Goal: Information Seeking & Learning: Learn about a topic

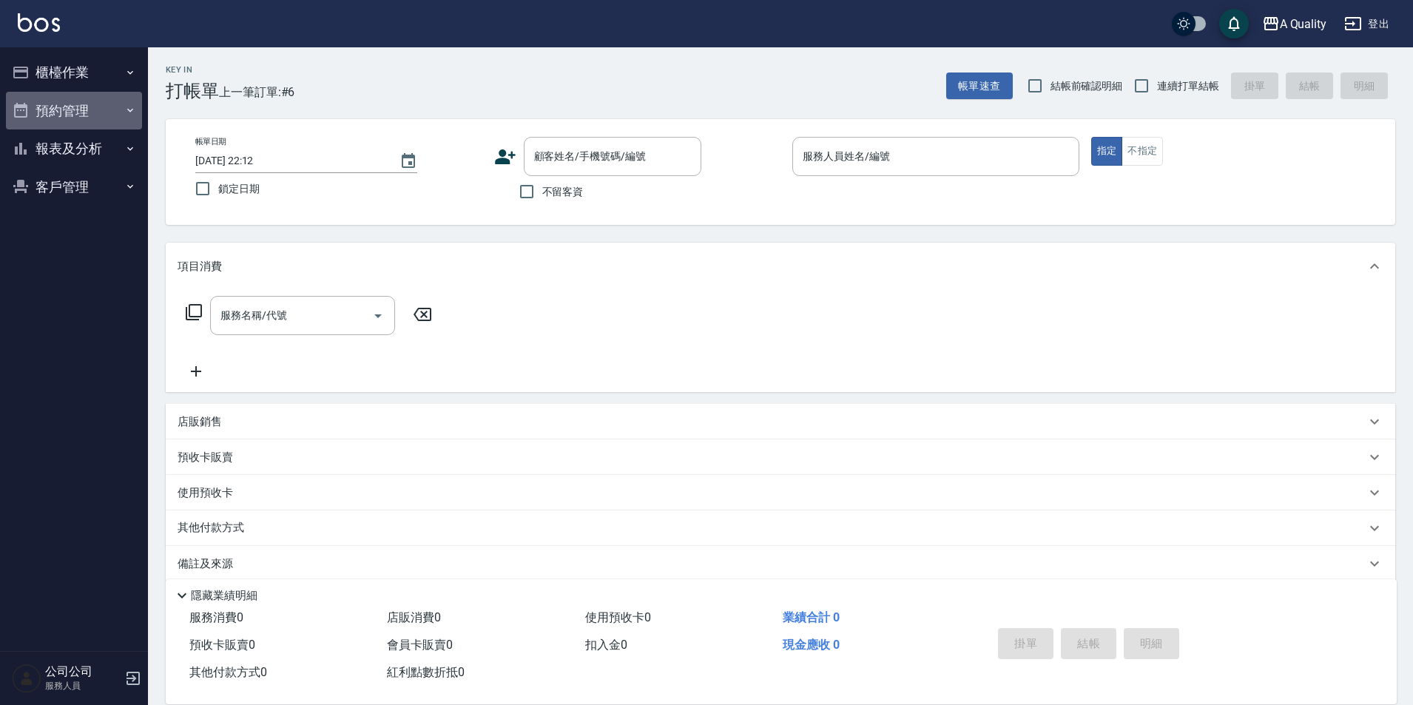
click at [84, 101] on button "預約管理" at bounding box center [74, 111] width 136 height 38
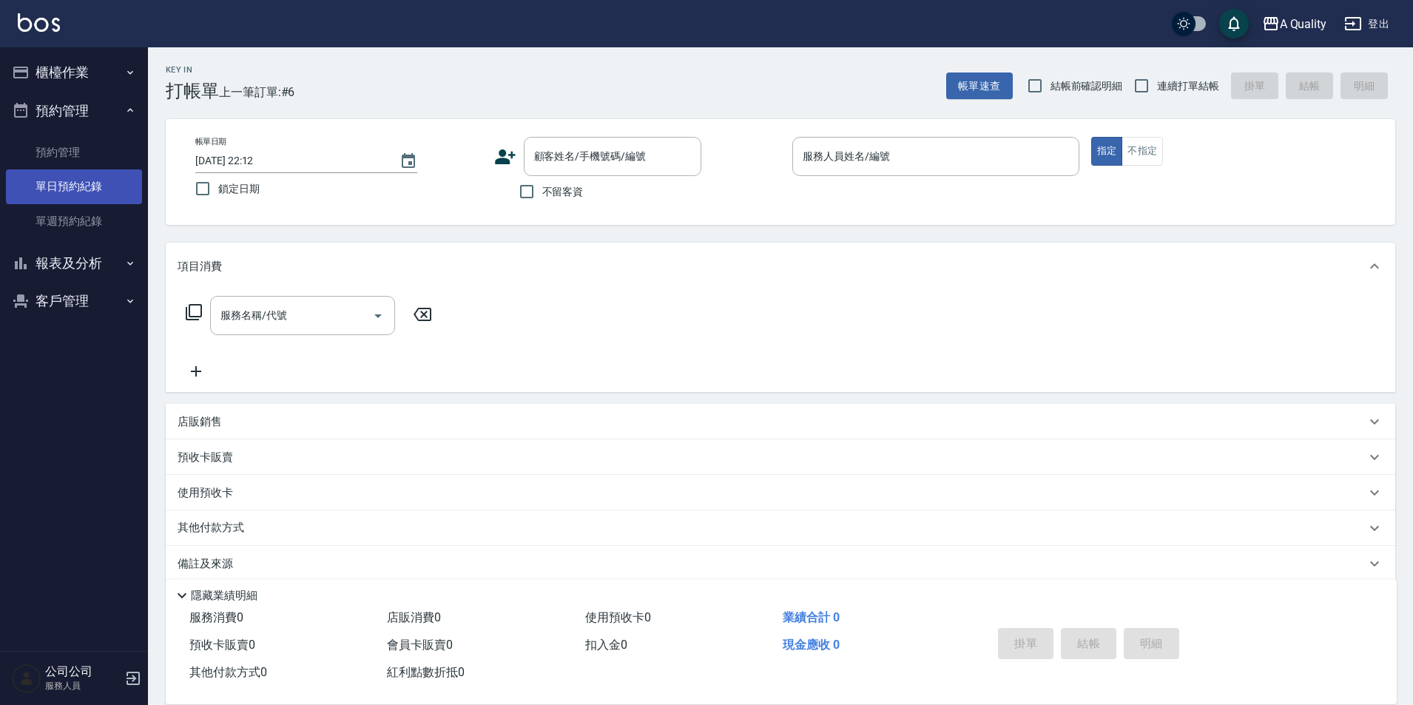
click at [83, 203] on link "單日預約紀錄" at bounding box center [74, 186] width 136 height 34
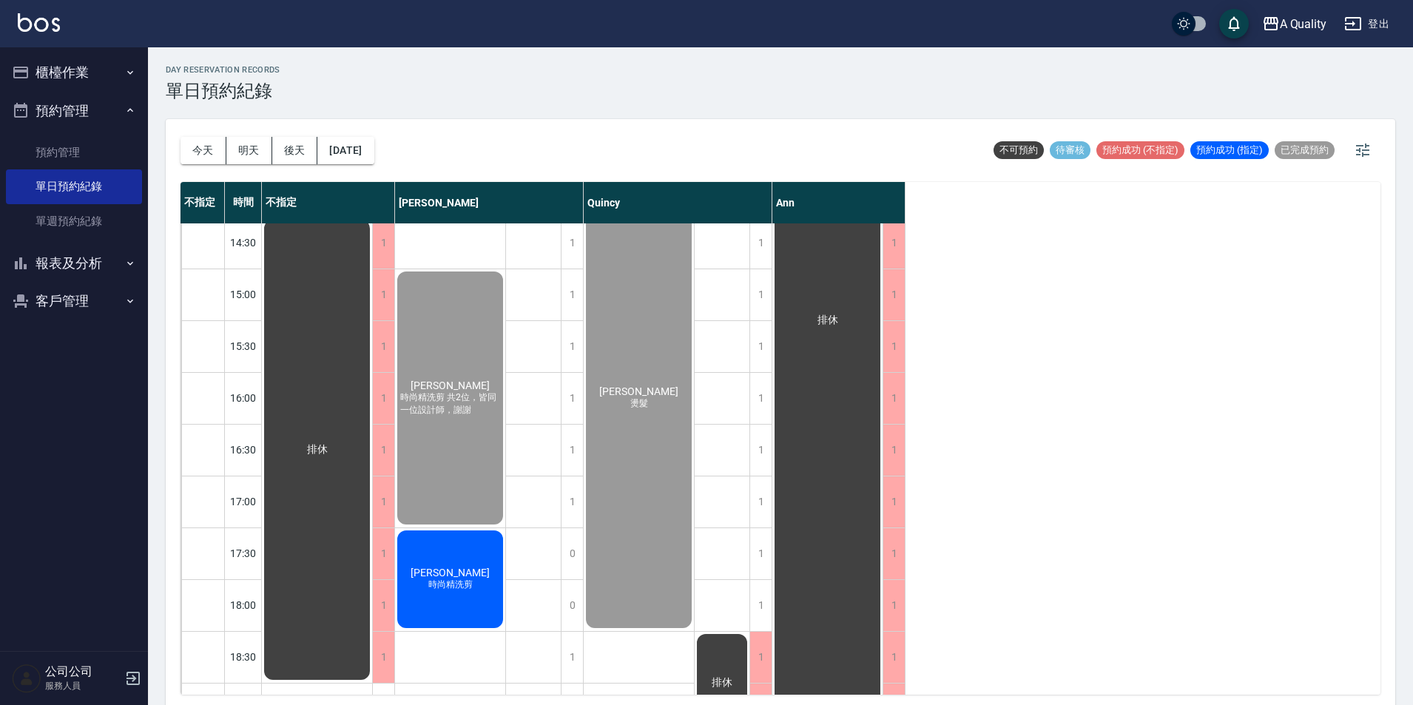
scroll to position [444, 0]
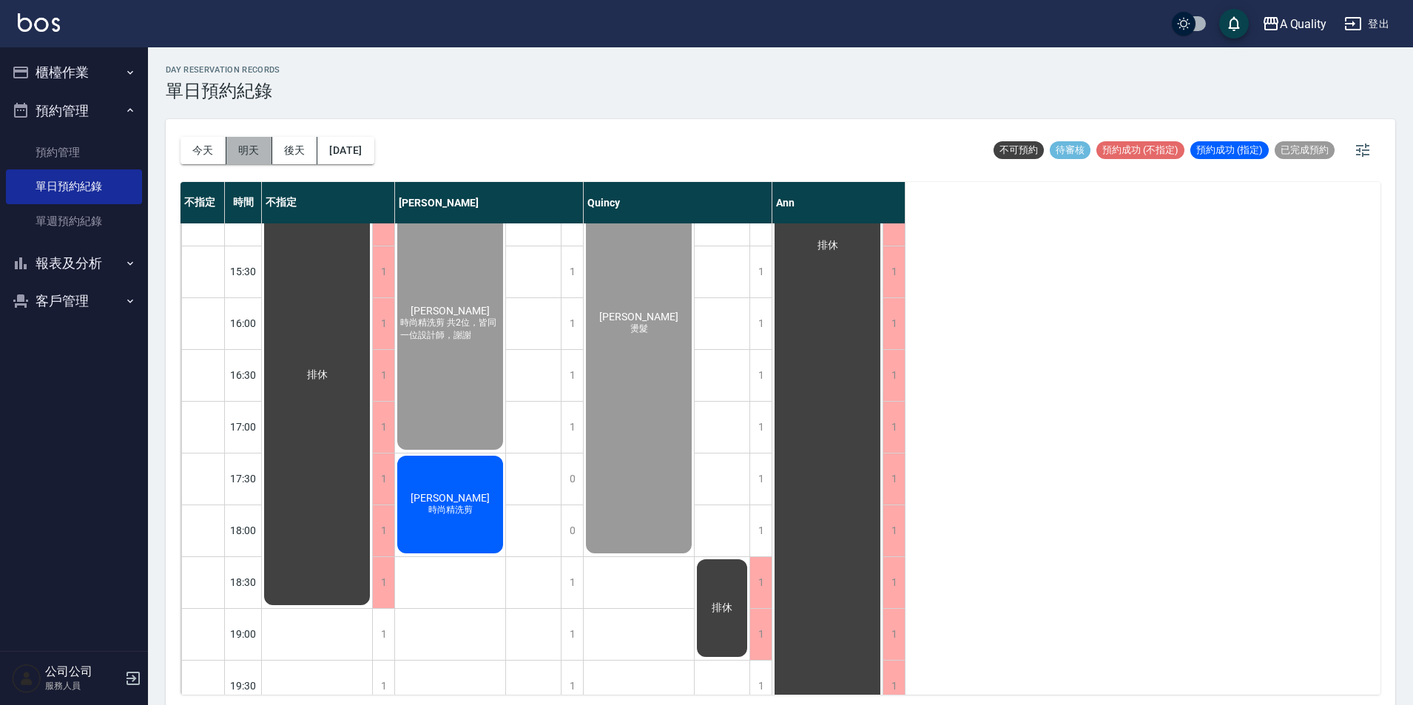
click at [229, 152] on button "明天" at bounding box center [249, 150] width 46 height 27
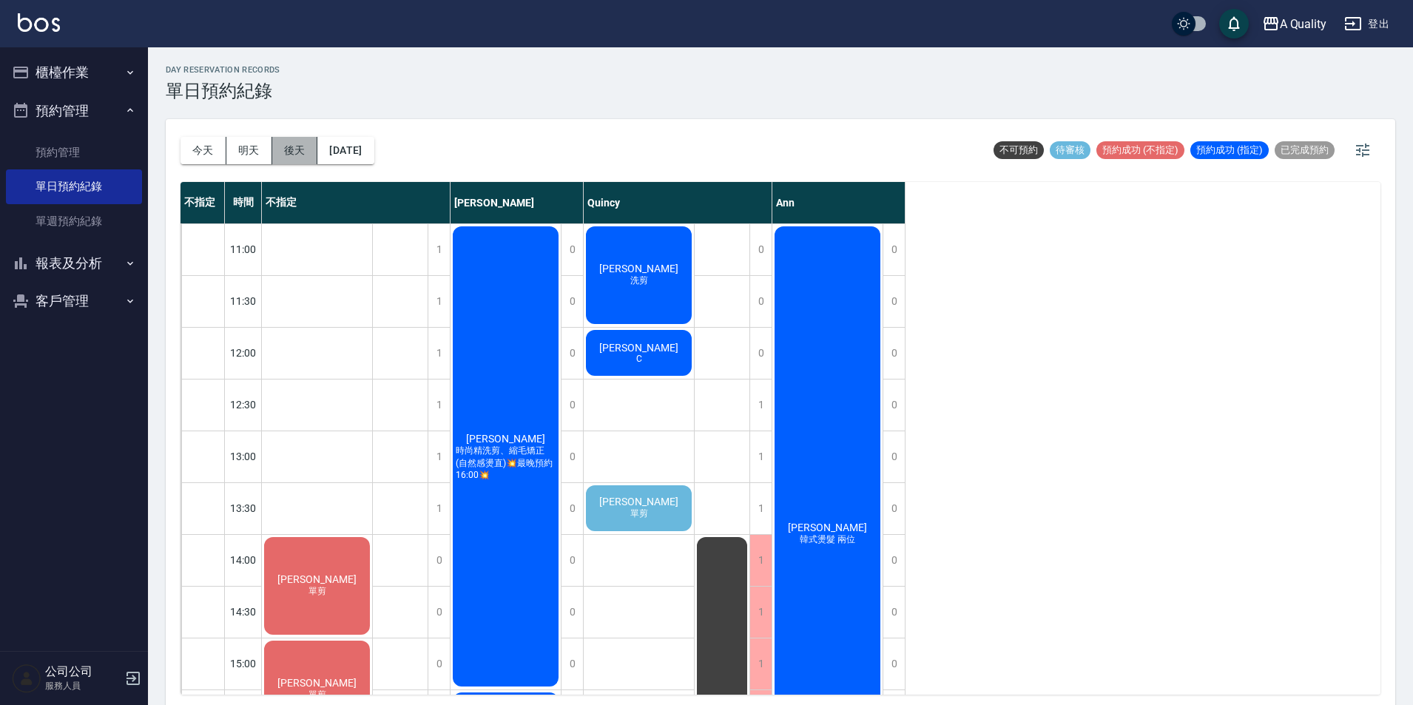
click at [302, 144] on button "後天" at bounding box center [295, 150] width 46 height 27
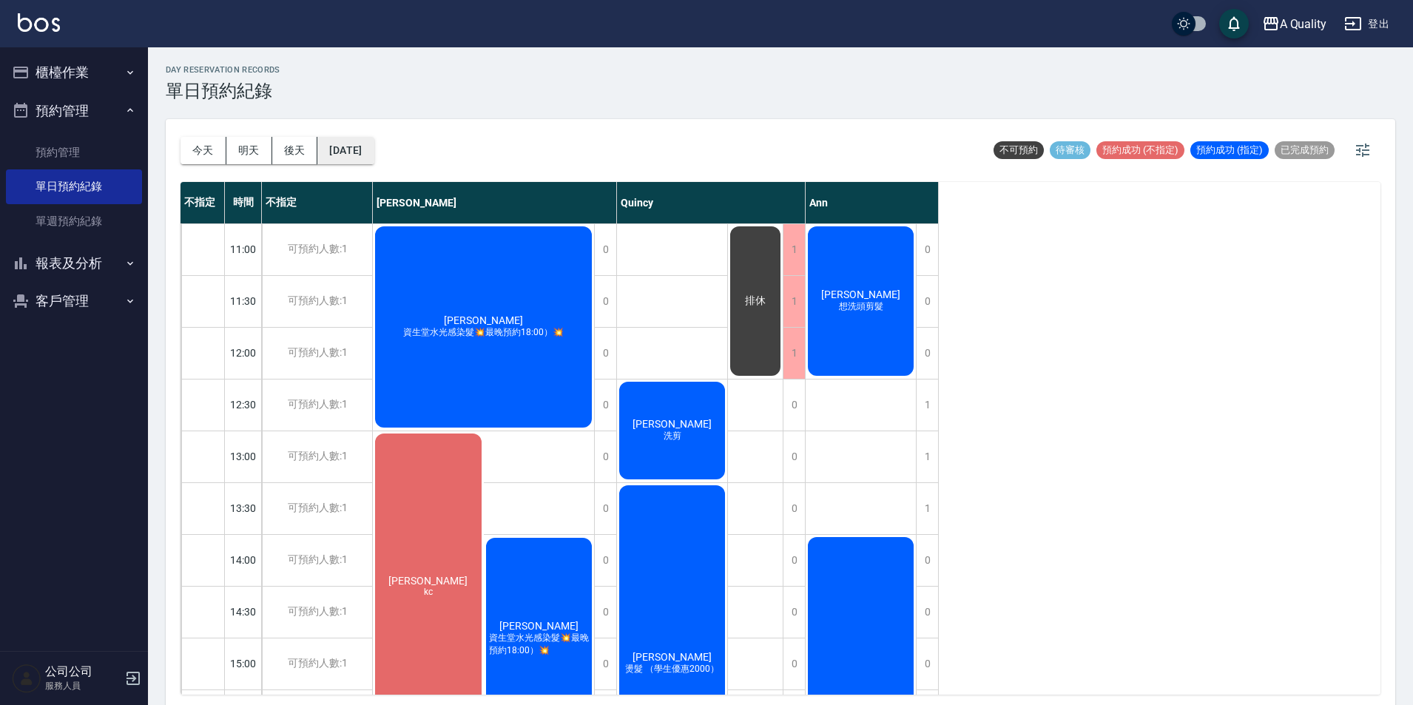
click at [365, 149] on button "[DATE]" at bounding box center [345, 150] width 56 height 27
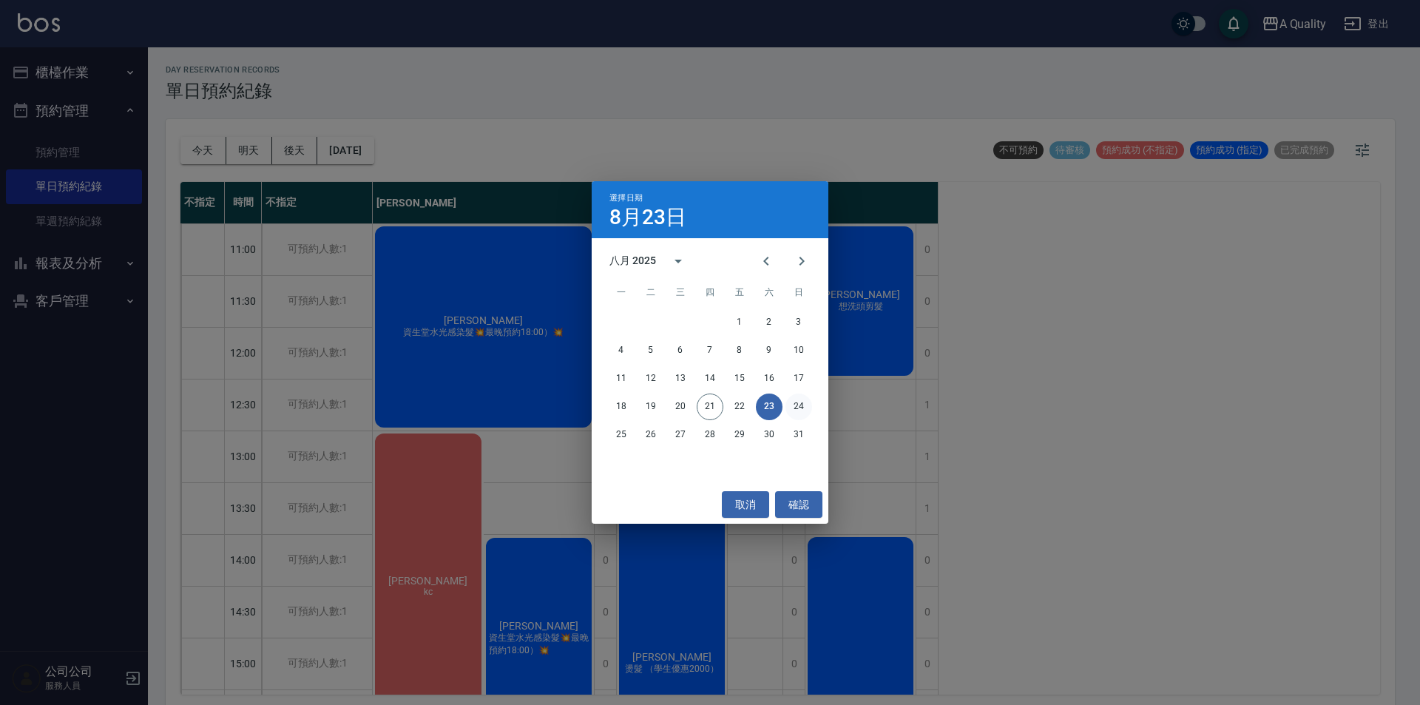
click at [793, 414] on button "24" at bounding box center [799, 407] width 27 height 27
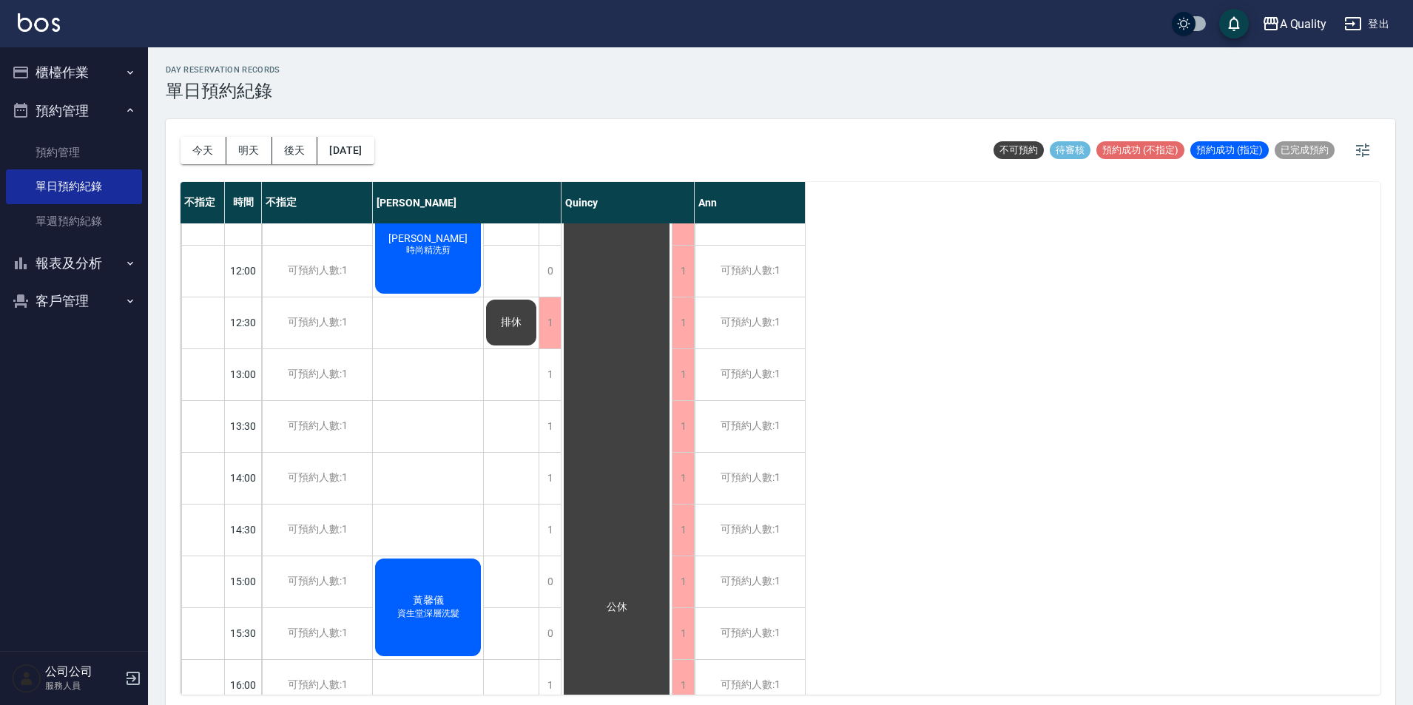
scroll to position [370, 0]
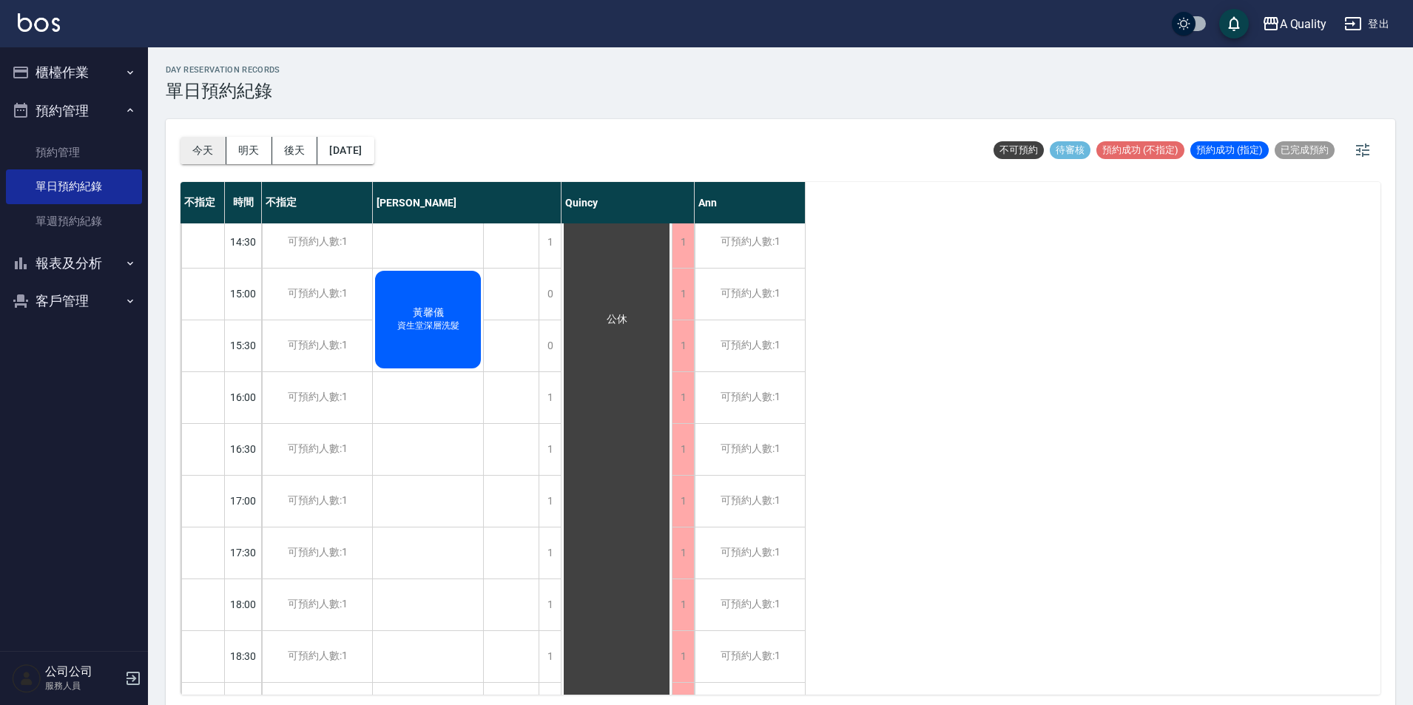
click at [215, 152] on button "今天" at bounding box center [204, 150] width 46 height 27
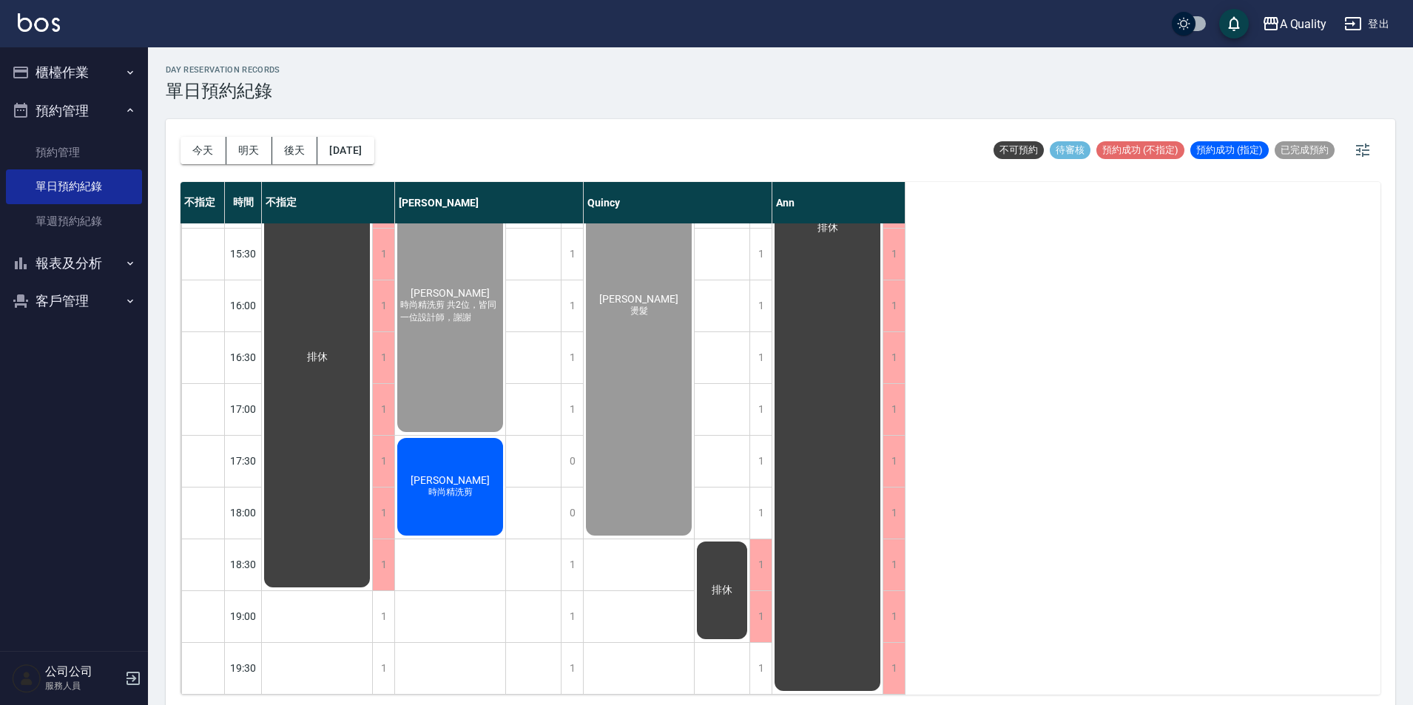
scroll to position [473, 0]
click at [271, 155] on button "明天" at bounding box center [249, 150] width 46 height 27
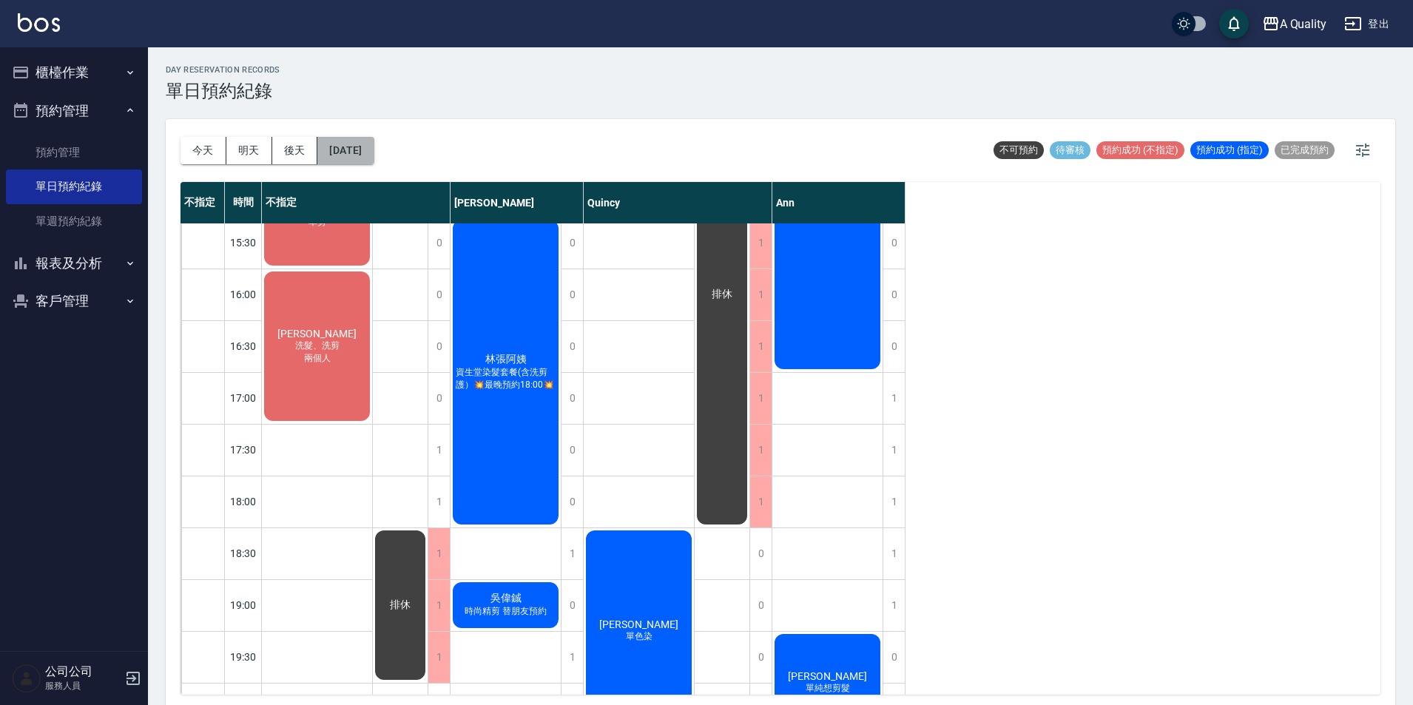
click at [328, 151] on button "[DATE]" at bounding box center [345, 150] width 56 height 27
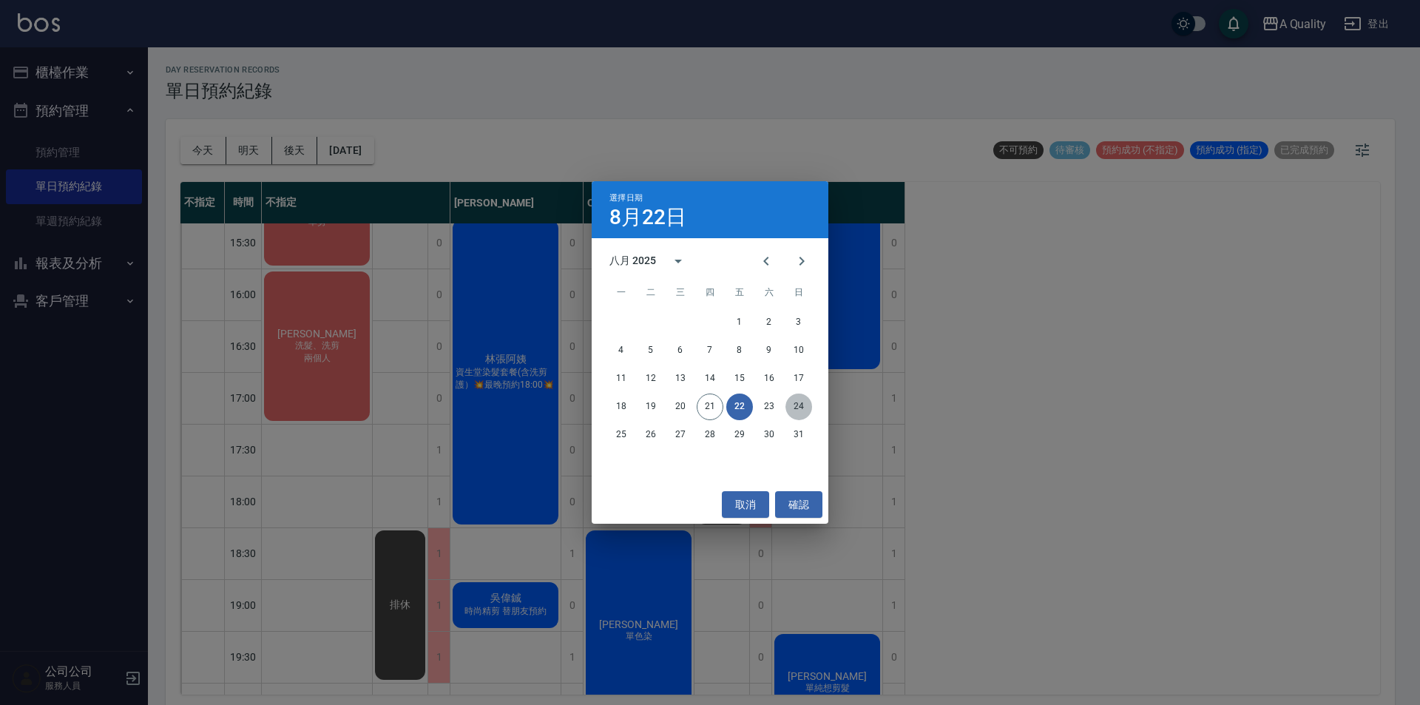
click at [799, 404] on button "24" at bounding box center [799, 407] width 27 height 27
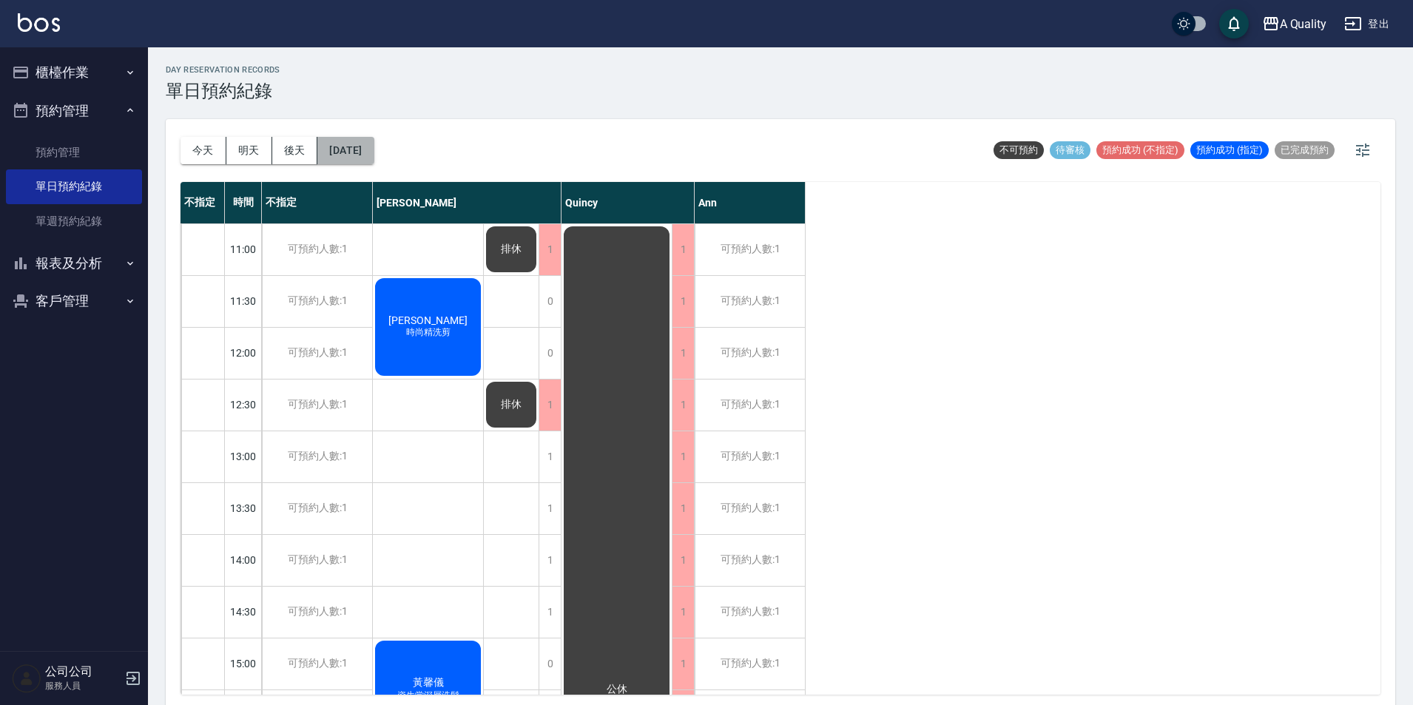
click at [367, 142] on button "[DATE]" at bounding box center [345, 150] width 56 height 27
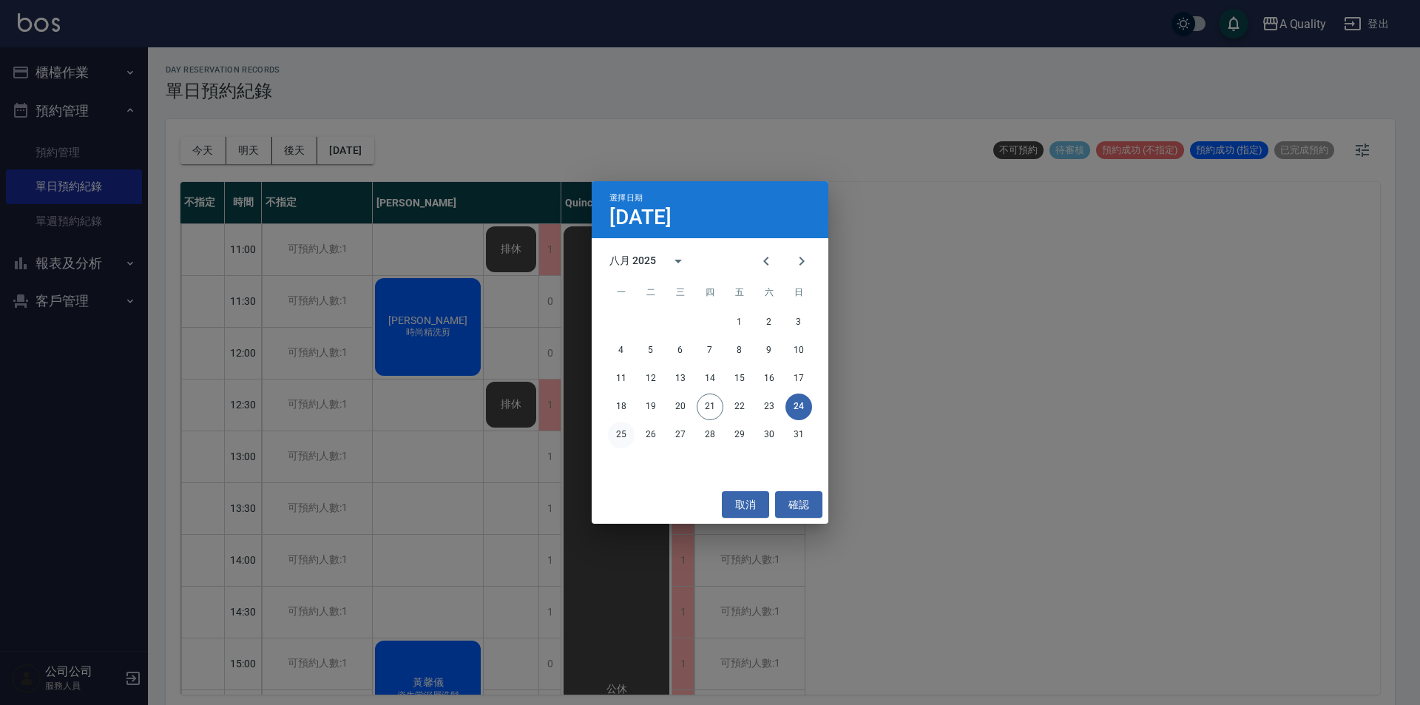
click at [624, 434] on button "25" at bounding box center [621, 435] width 27 height 27
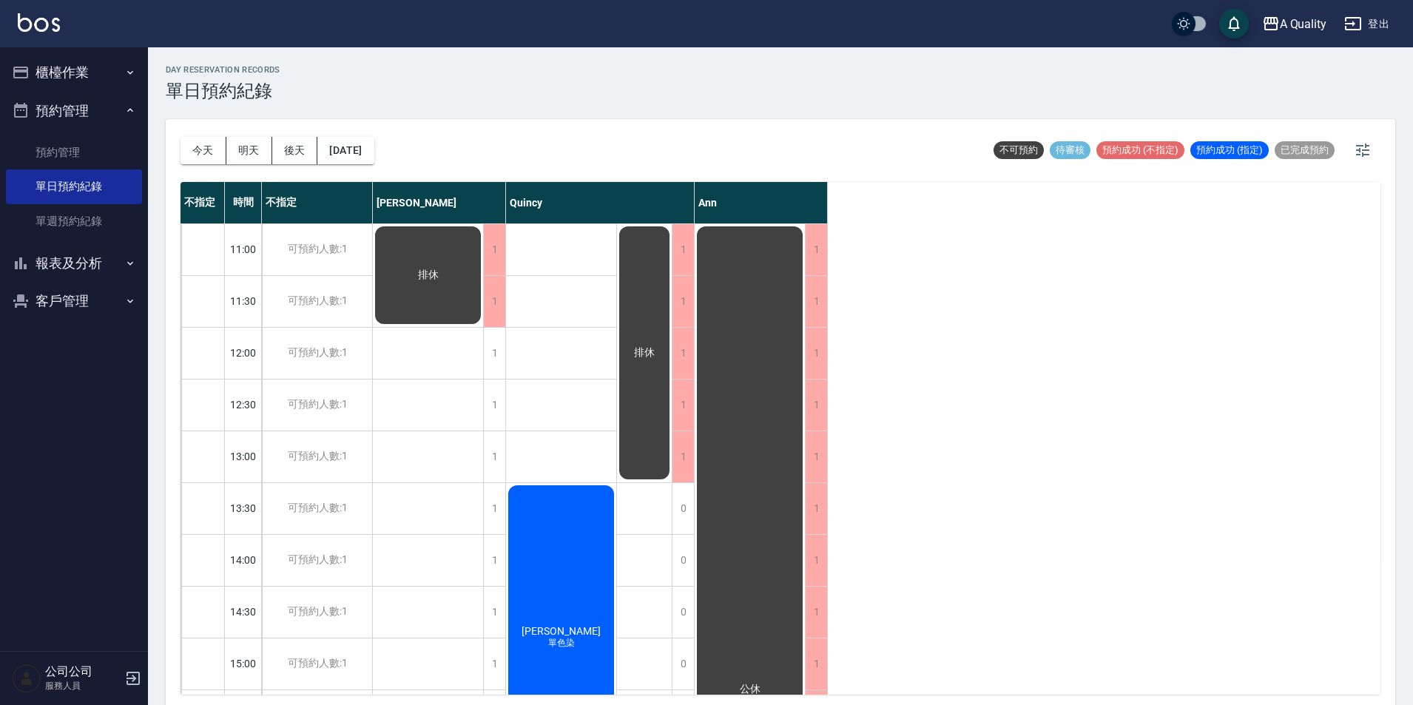
click at [61, 266] on button "報表及分析" at bounding box center [74, 263] width 136 height 38
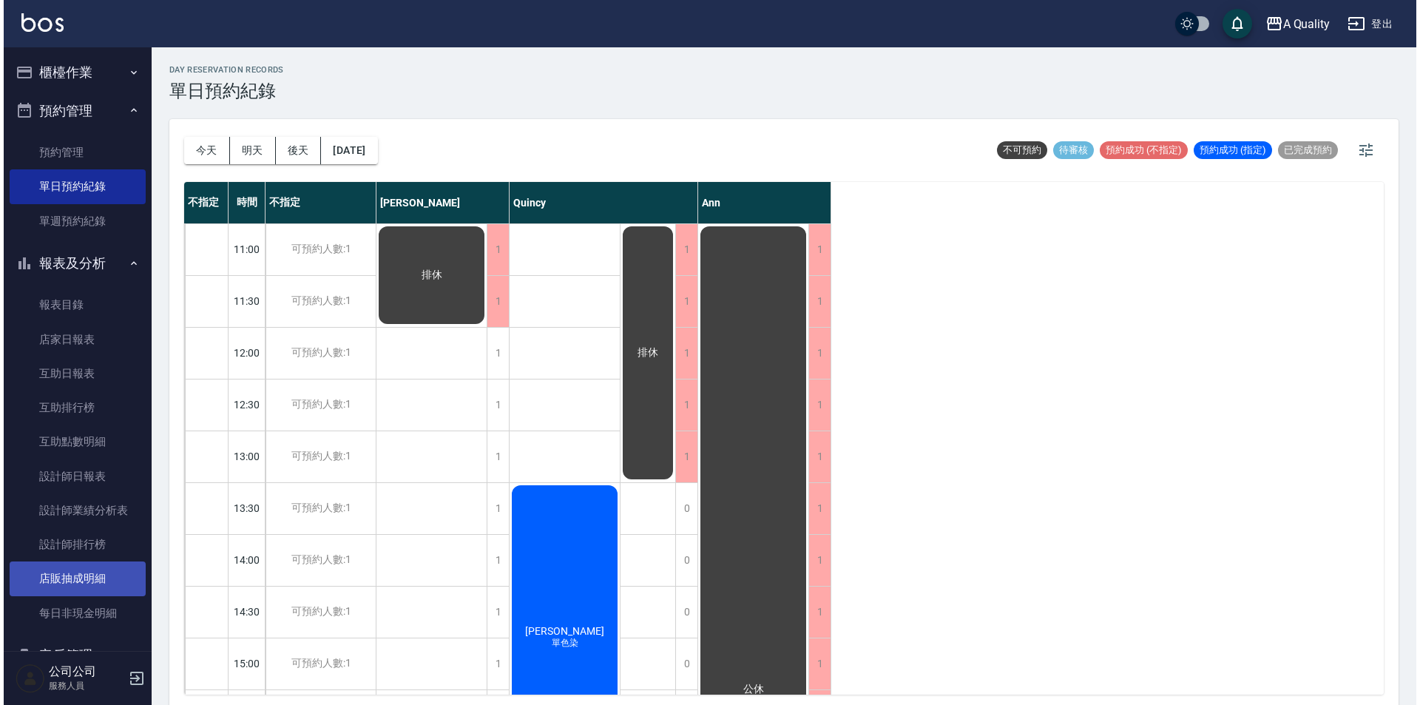
scroll to position [41, 0]
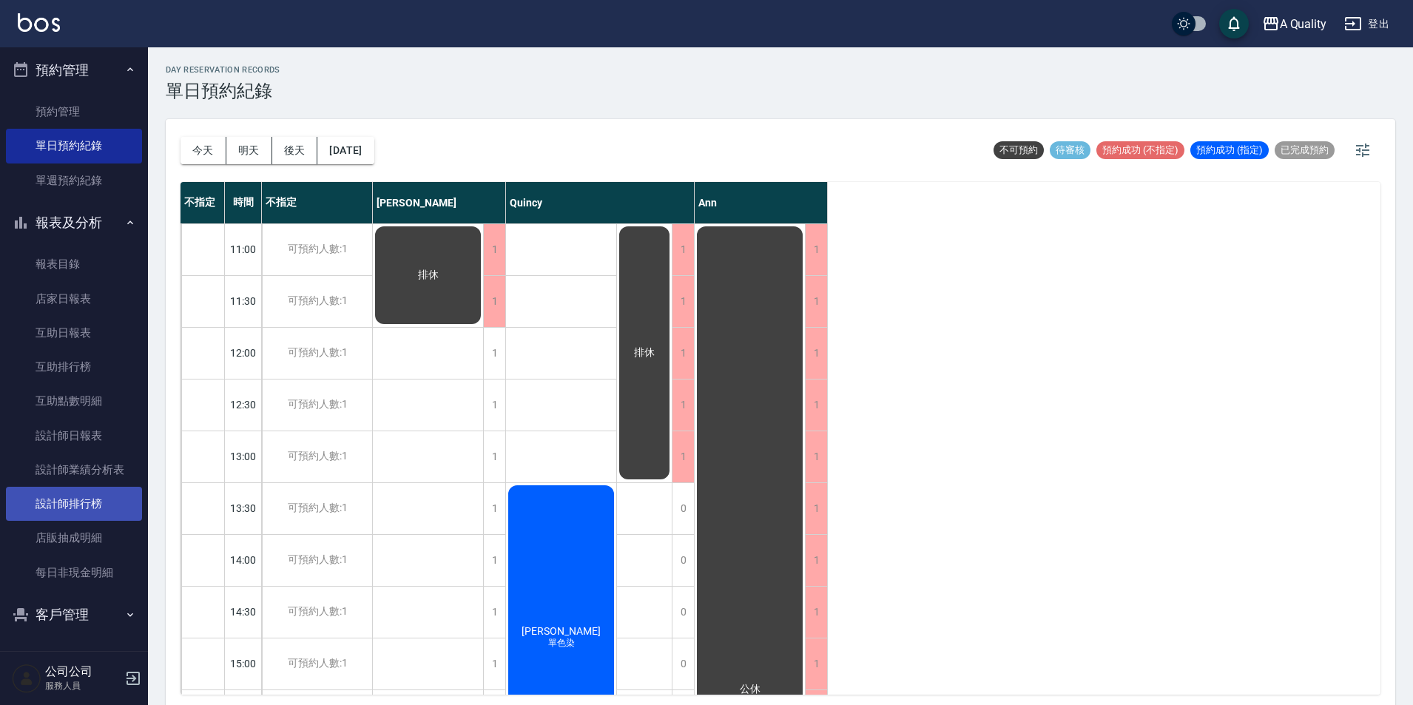
click at [89, 496] on link "設計師排行榜" at bounding box center [74, 504] width 136 height 34
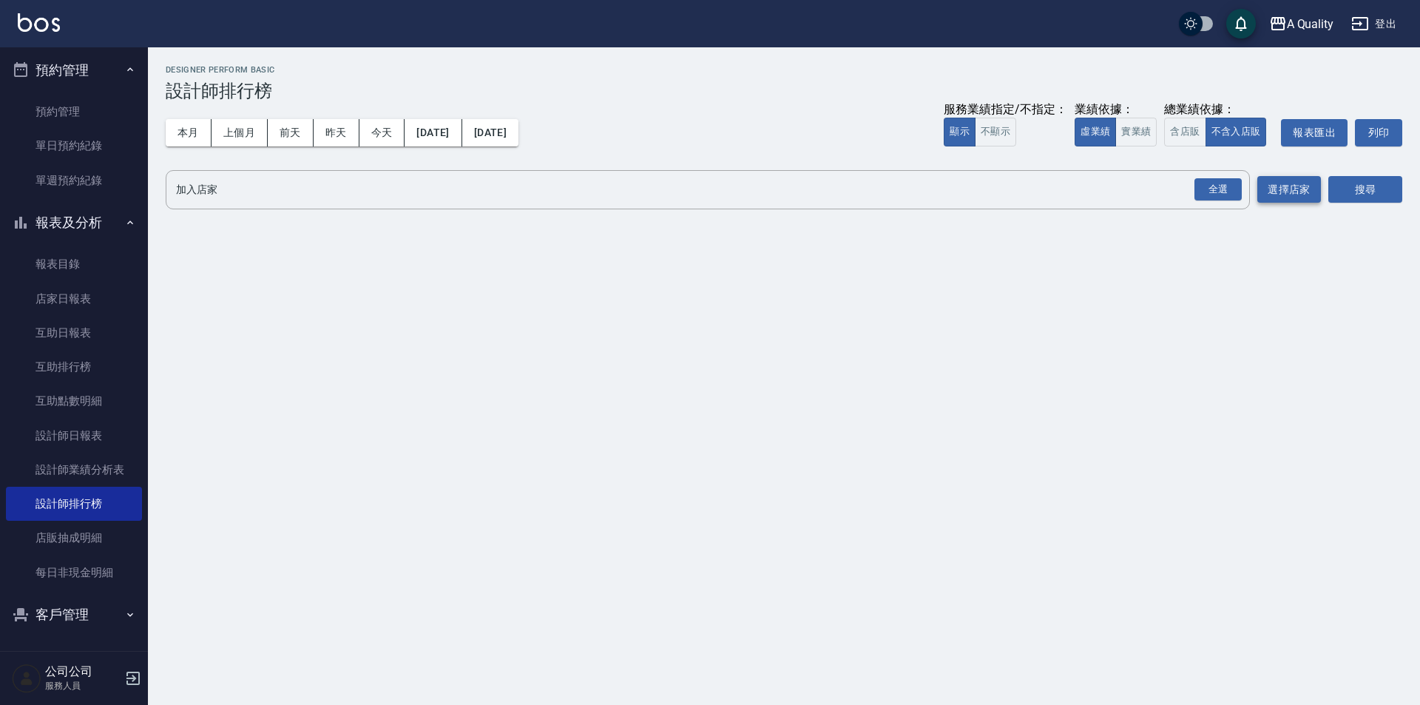
click at [1259, 191] on button "選擇店家" at bounding box center [1290, 189] width 64 height 27
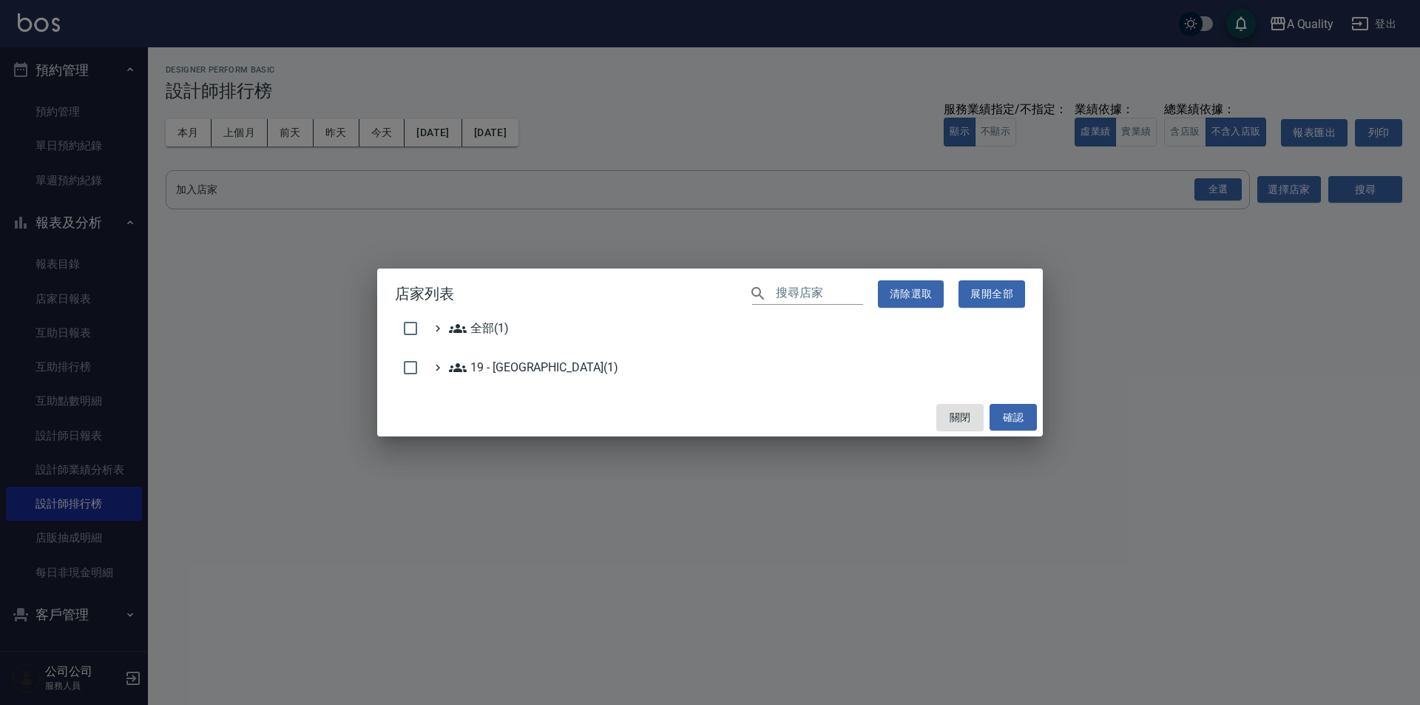
click at [1202, 193] on div "店家列表 ​ 清除選取 展開全部 全部(1) 19 - 新城區(1) 關閉 確認" at bounding box center [710, 352] width 1420 height 705
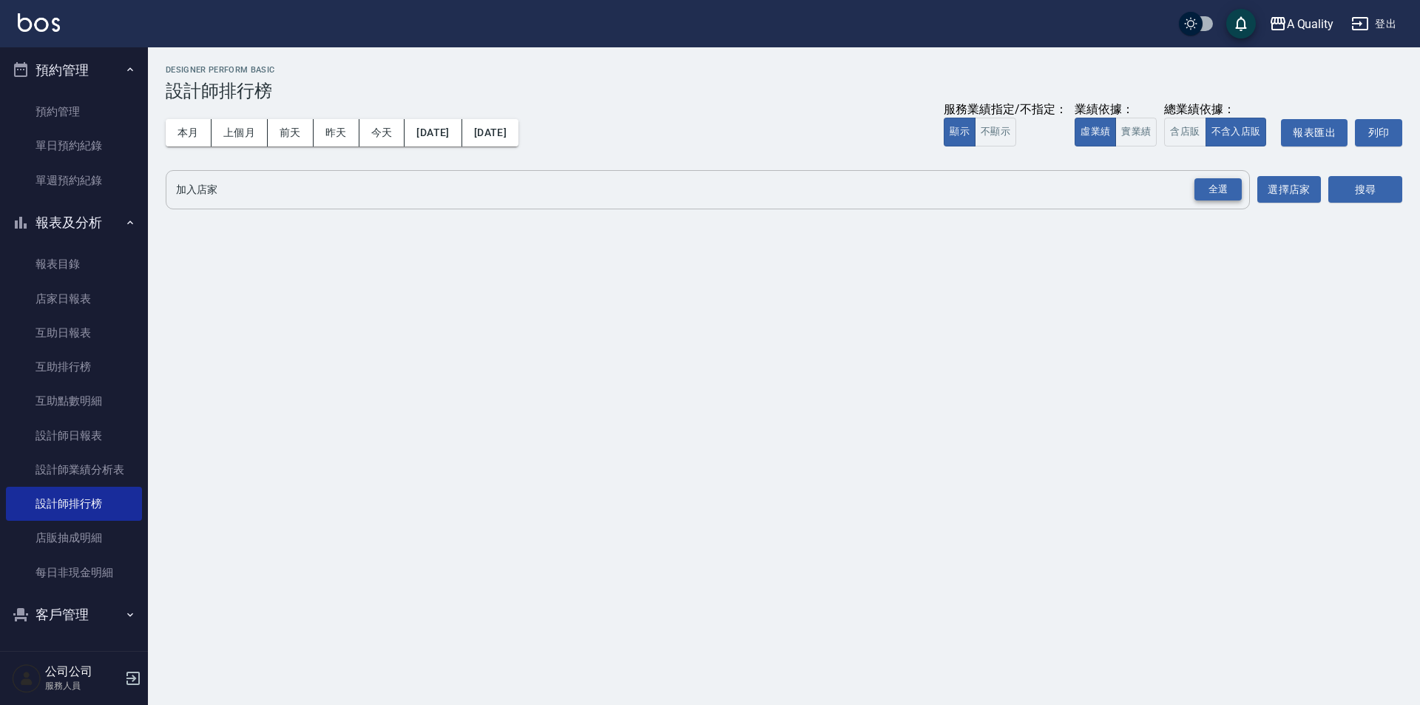
click at [1224, 198] on div "全選" at bounding box center [1218, 189] width 47 height 23
click at [1320, 186] on button "選擇店家" at bounding box center [1290, 190] width 64 height 27
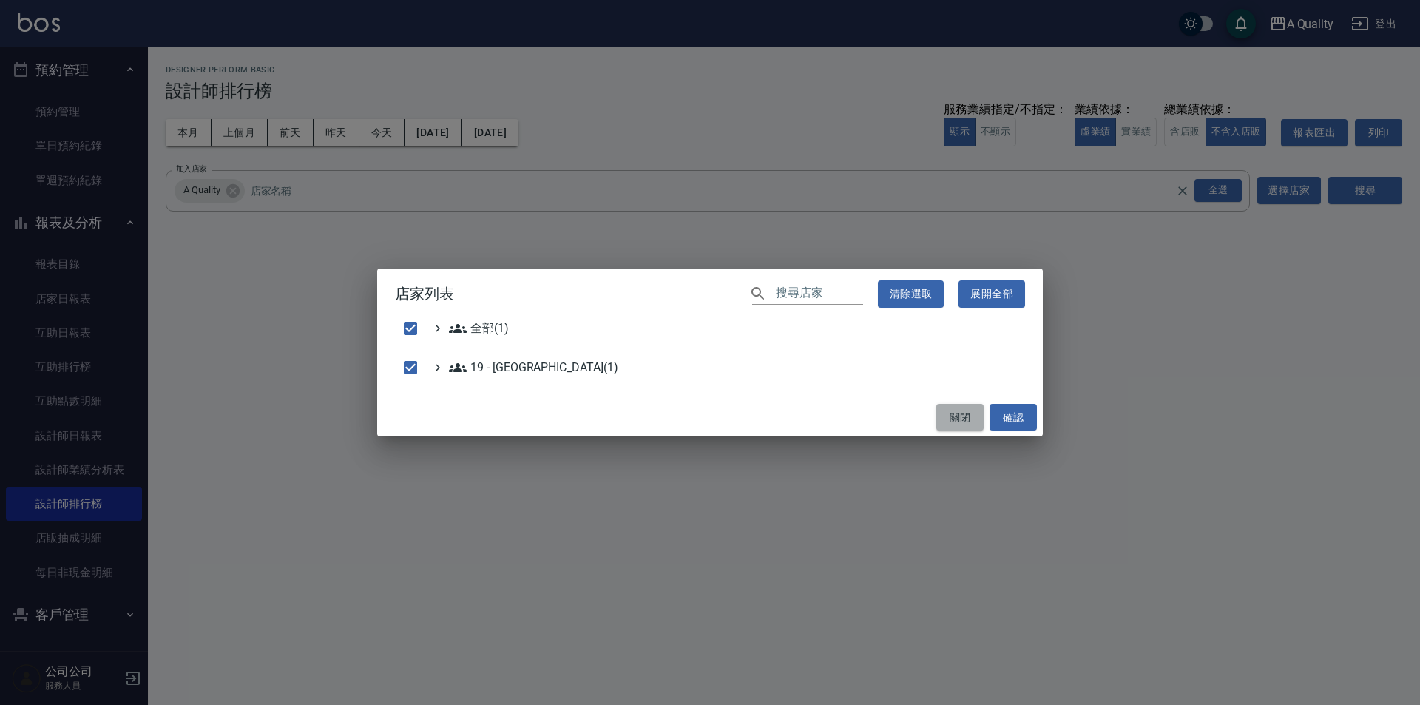
click at [939, 422] on button "關閉" at bounding box center [960, 417] width 47 height 27
checkbox input "false"
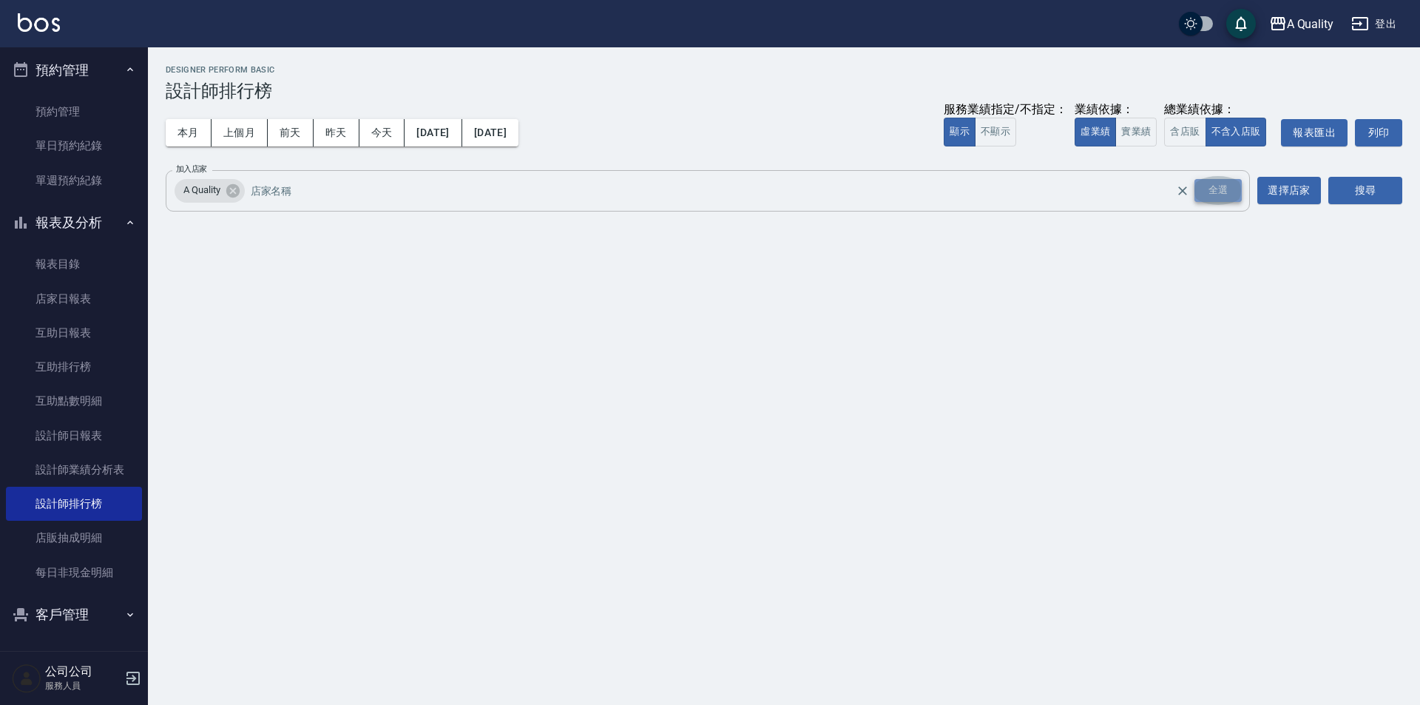
click at [1228, 193] on div "全選" at bounding box center [1218, 190] width 47 height 23
click at [1392, 184] on button "搜尋" at bounding box center [1366, 190] width 74 height 27
